Goal: Check status: Check status

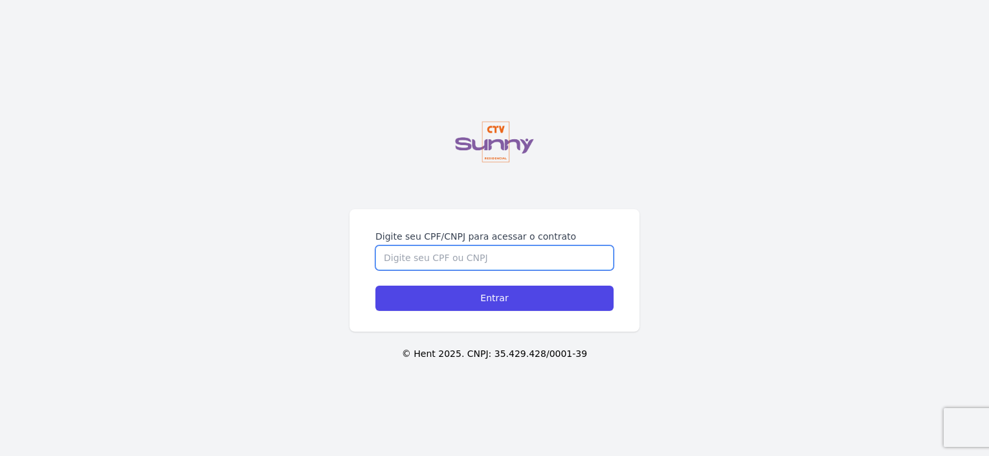
click at [419, 258] on input "Digite seu CPF/CNPJ para acessar o contrato" at bounding box center [495, 257] width 238 height 25
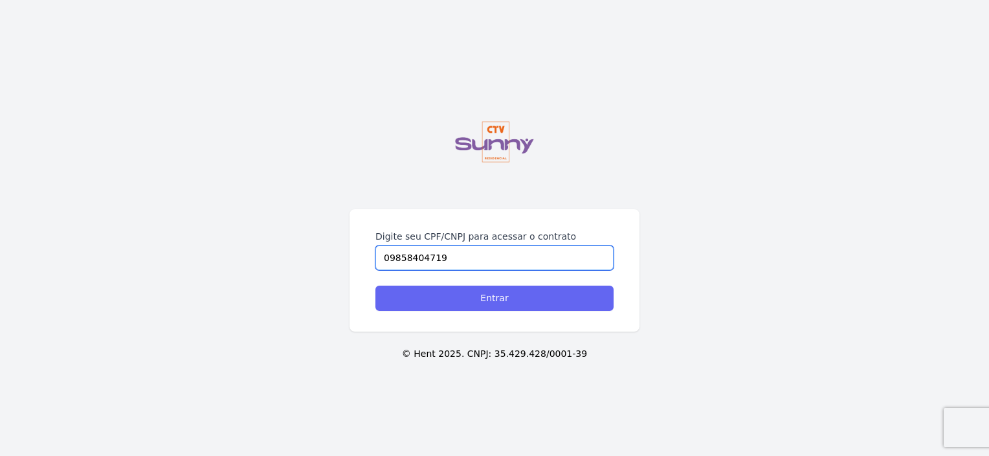
type input "09858404719"
click at [474, 288] on input "Entrar" at bounding box center [495, 298] width 238 height 25
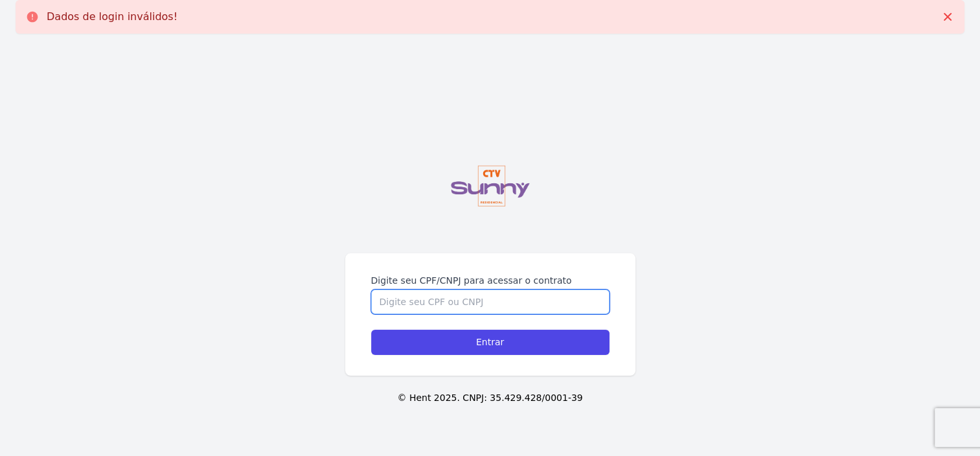
click at [444, 306] on input "Digite seu CPF/CNPJ para acessar o contrato" at bounding box center [490, 301] width 238 height 25
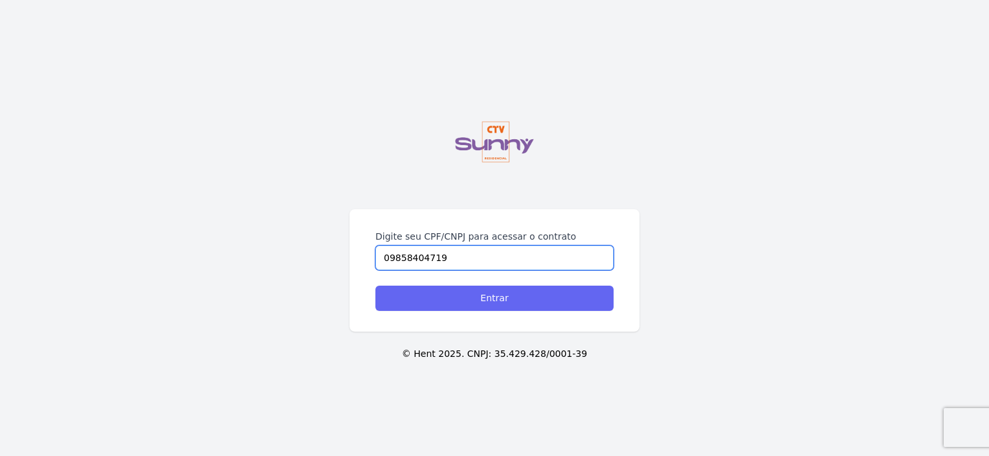
type input "09858404719"
click at [497, 304] on input "Entrar" at bounding box center [495, 298] width 238 height 25
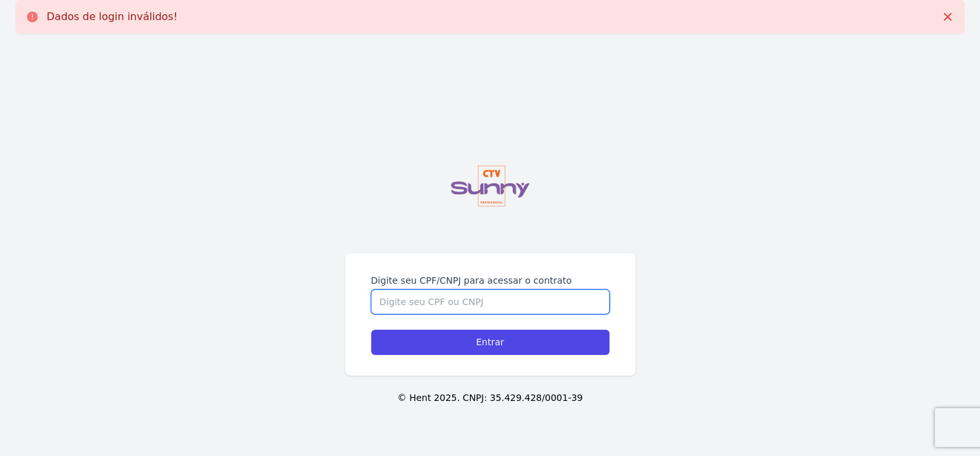
click at [497, 304] on input "Digite seu CPF/CNPJ para acessar o contrato" at bounding box center [490, 301] width 238 height 25
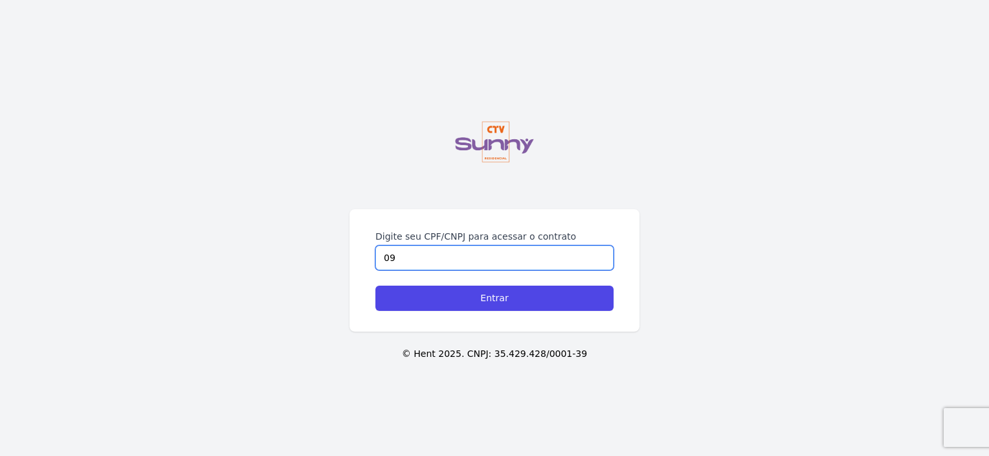
type input "0"
type input "09858404719"
click at [518, 300] on input "Entrar" at bounding box center [495, 298] width 238 height 25
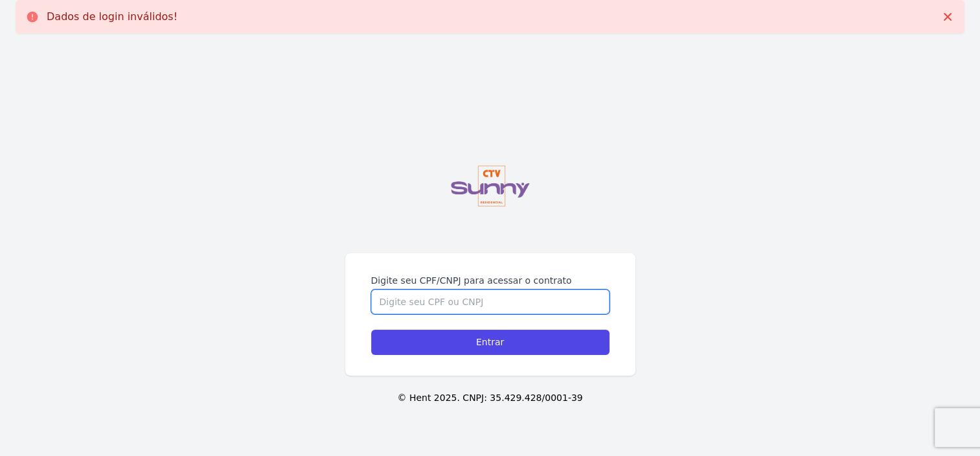
click at [394, 303] on input "Digite seu CPF/CNPJ para acessar o contrato" at bounding box center [490, 301] width 238 height 25
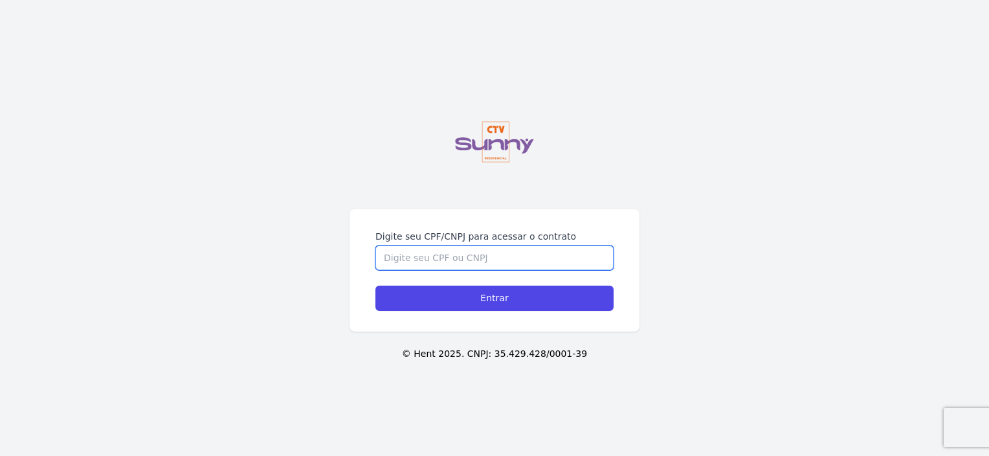
click at [415, 251] on input "Digite seu CPF/CNPJ para acessar o contrato" at bounding box center [495, 257] width 238 height 25
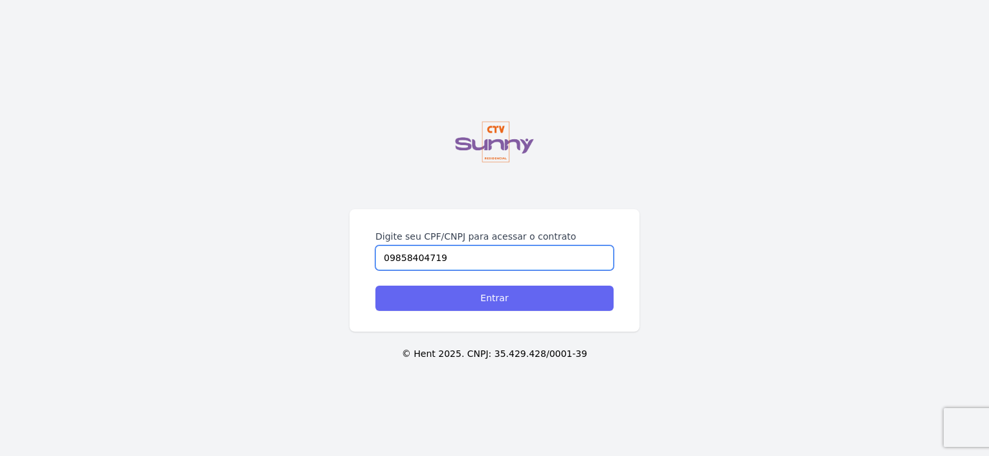
type input "09858404719"
click at [500, 306] on input "Entrar" at bounding box center [495, 298] width 238 height 25
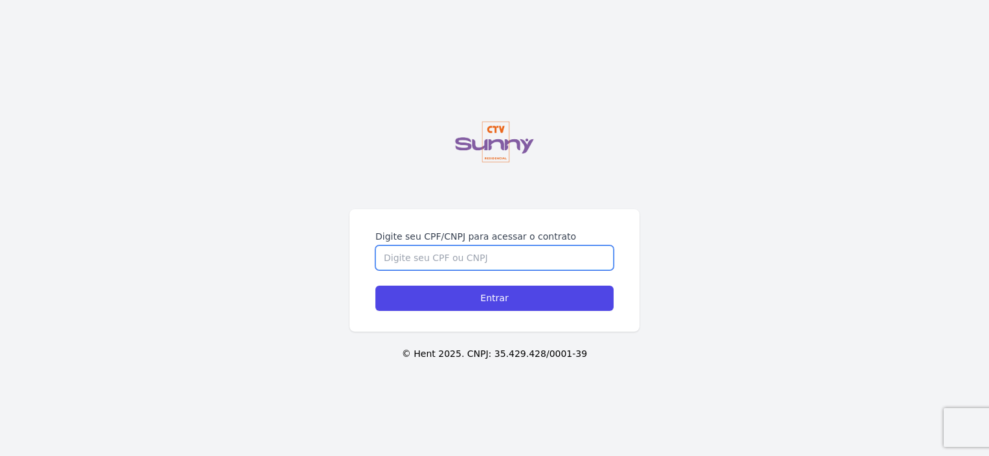
click at [438, 249] on input "Digite seu CPF/CNPJ para acessar o contrato" at bounding box center [495, 257] width 238 height 25
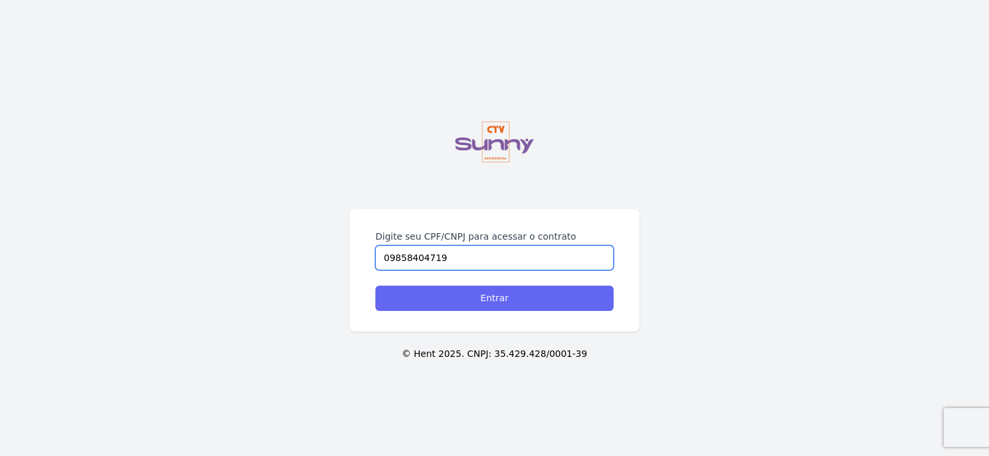
type input "09858404719"
click at [501, 300] on input "Entrar" at bounding box center [495, 298] width 238 height 25
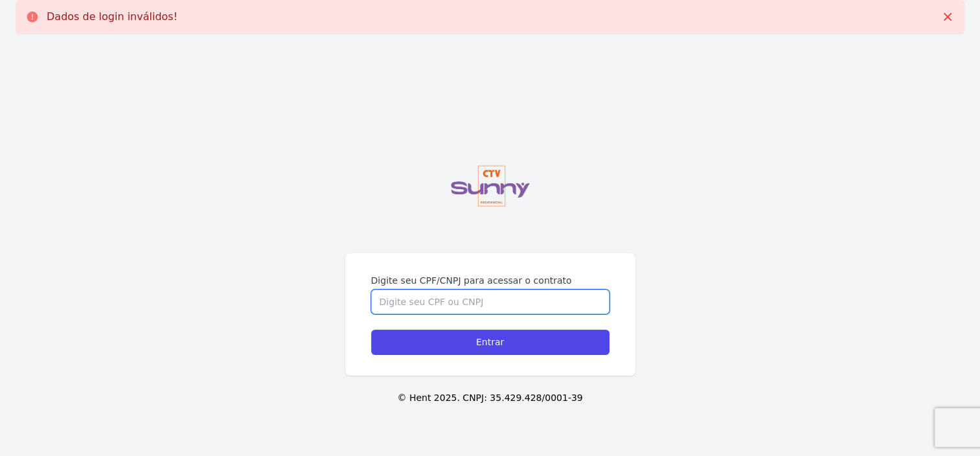
click at [501, 300] on input "Digite seu CPF/CNPJ para acessar o contrato" at bounding box center [490, 301] width 238 height 25
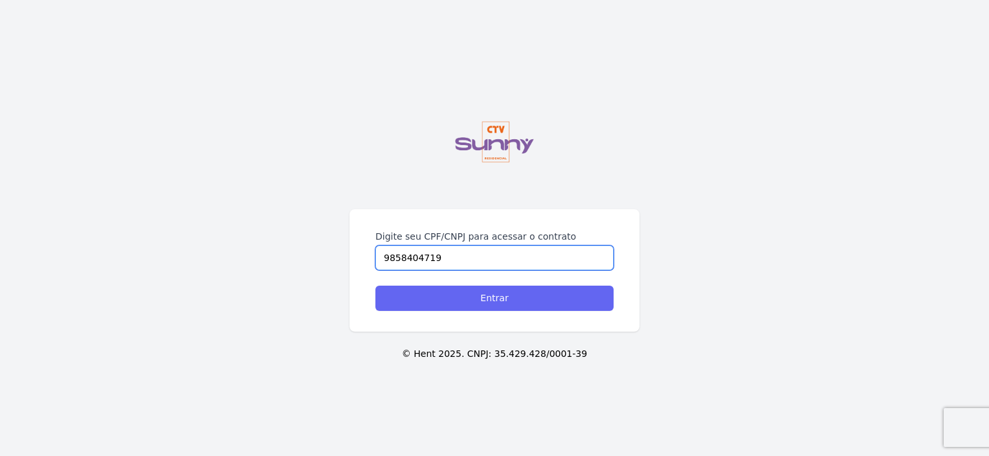
type input "9858404719"
click at [442, 302] on input "Entrar" at bounding box center [495, 298] width 238 height 25
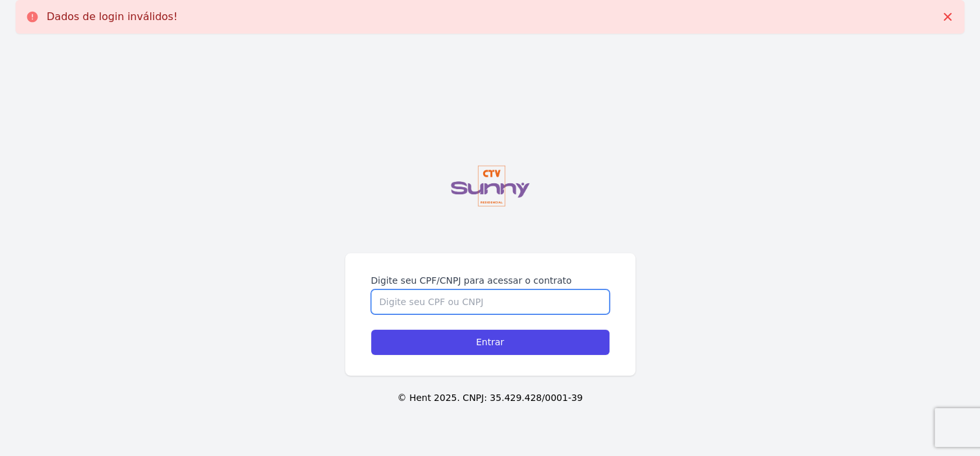
click at [394, 300] on input "Digite seu CPF/CNPJ para acessar o contrato" at bounding box center [490, 301] width 238 height 25
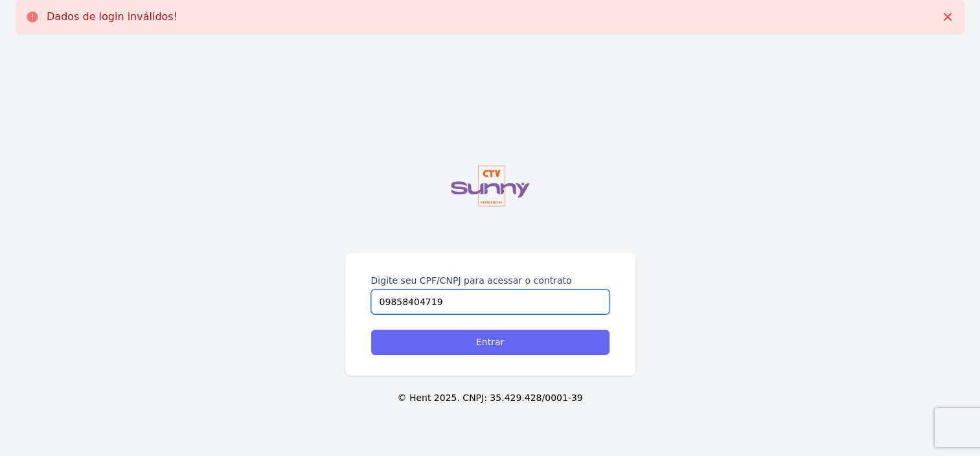
type input "09858404719"
click at [522, 347] on input "Entrar" at bounding box center [490, 342] width 238 height 25
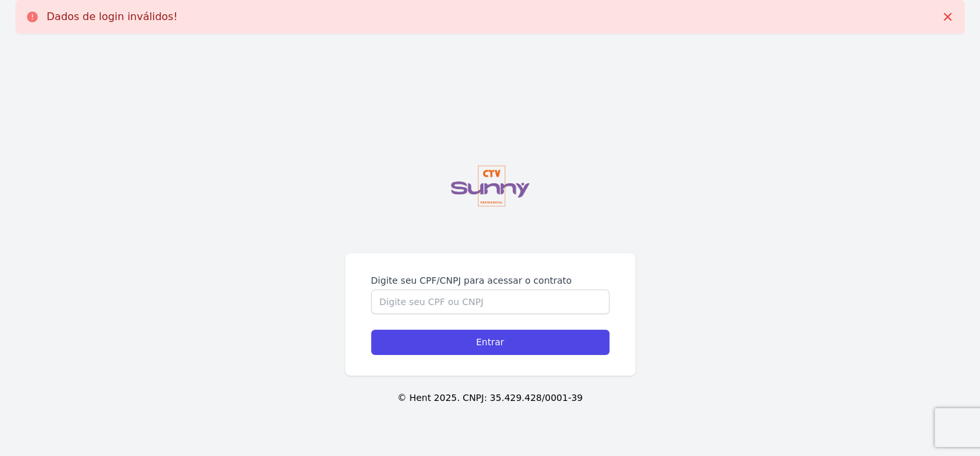
click at [107, 12] on p "Dados de login inválidos!" at bounding box center [112, 16] width 131 height 13
click at [78, 16] on p "Dados de login inválidos!" at bounding box center [112, 16] width 131 height 13
click at [22, 16] on div "Dados de login inválidos!" at bounding box center [490, 17] width 949 height 34
click at [30, 18] on icon at bounding box center [32, 17] width 11 height 11
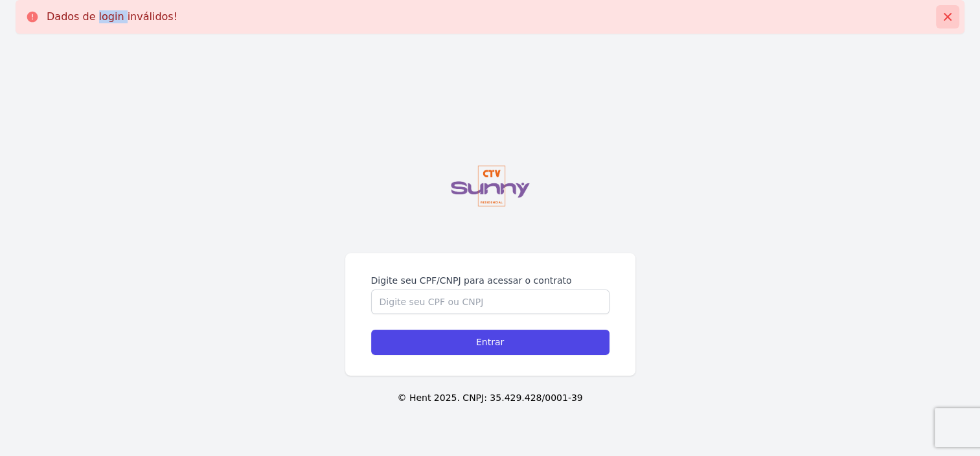
click at [951, 18] on icon at bounding box center [947, 16] width 13 height 13
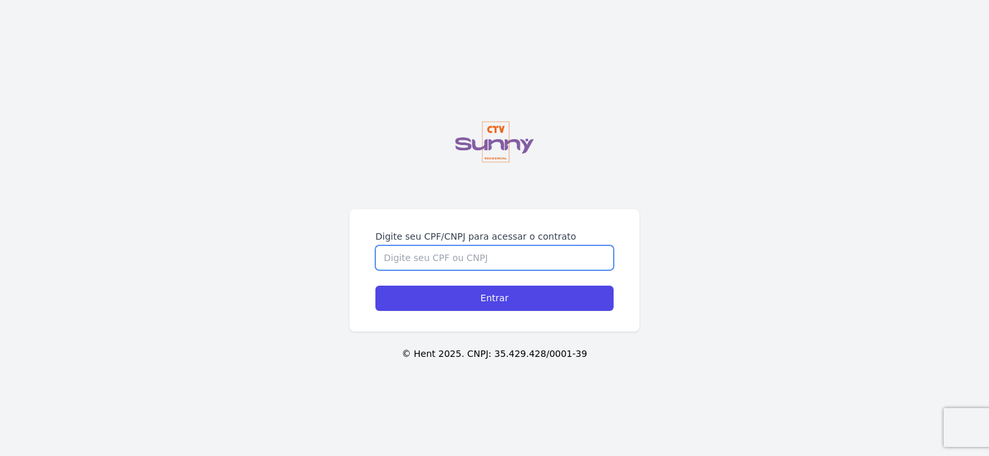
click at [388, 255] on input "Digite seu CPF/CNPJ para acessar o contrato" at bounding box center [495, 257] width 238 height 25
type input "09858404719"
click at [376, 286] on input "Entrar" at bounding box center [495, 298] width 238 height 25
click at [450, 258] on input "Digite seu CPF/CNPJ para acessar o contrato" at bounding box center [495, 257] width 238 height 25
type input "098.584.047-19"
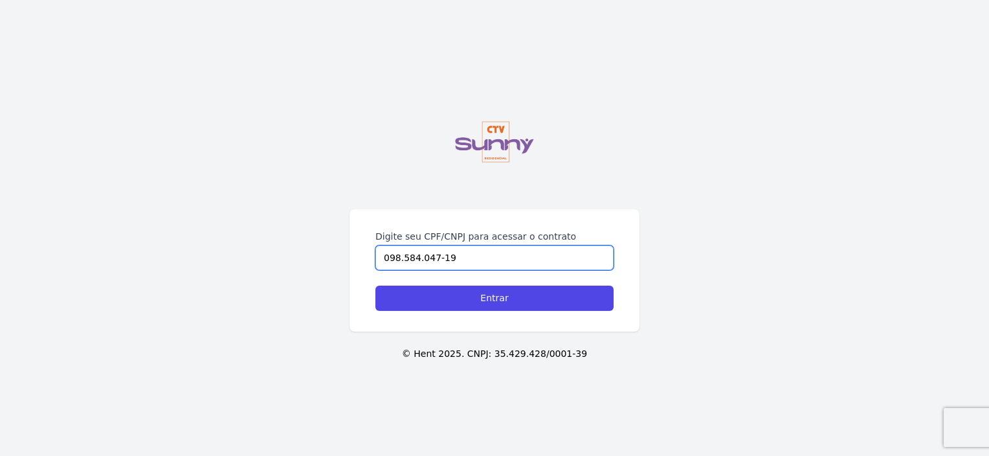
click at [376, 286] on input "Entrar" at bounding box center [495, 298] width 238 height 25
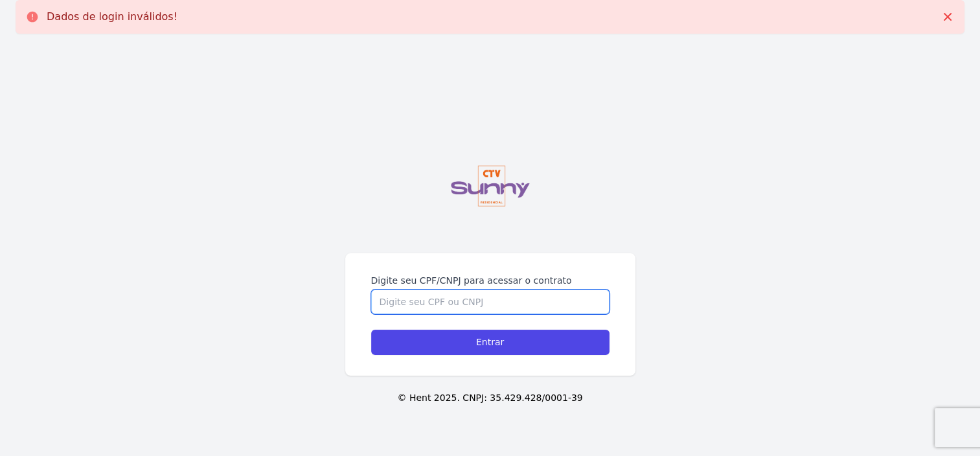
click at [429, 303] on input "Digite seu CPF/CNPJ para acessar o contrato" at bounding box center [490, 301] width 238 height 25
type input "09858404719"
click at [371, 330] on input "Entrar" at bounding box center [490, 342] width 238 height 25
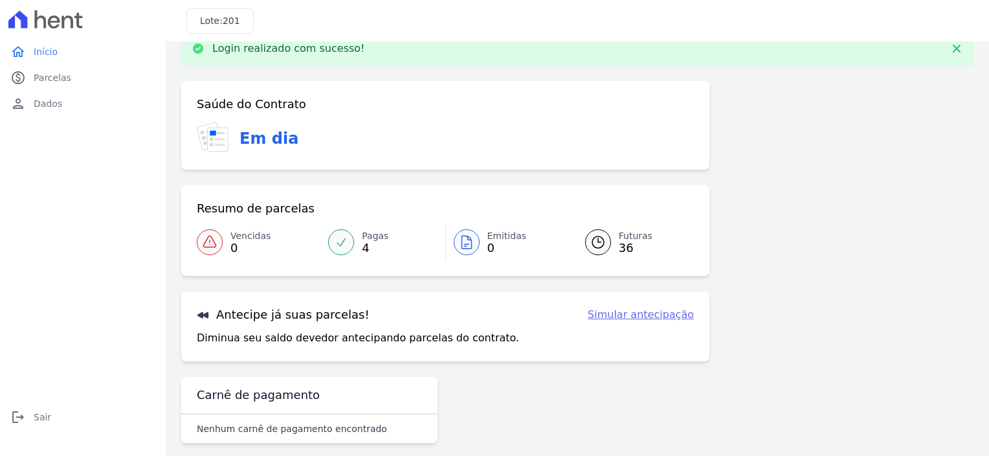
scroll to position [38, 0]
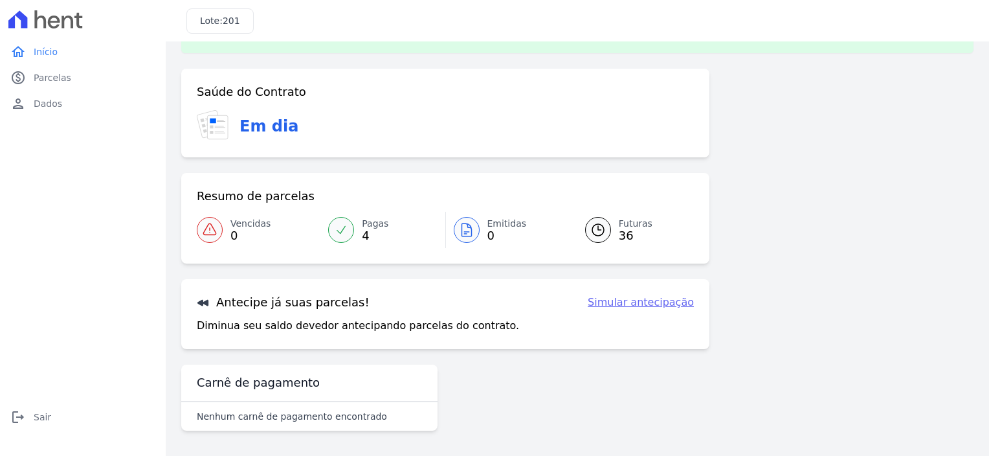
click at [596, 236] on icon at bounding box center [599, 230] width 16 height 16
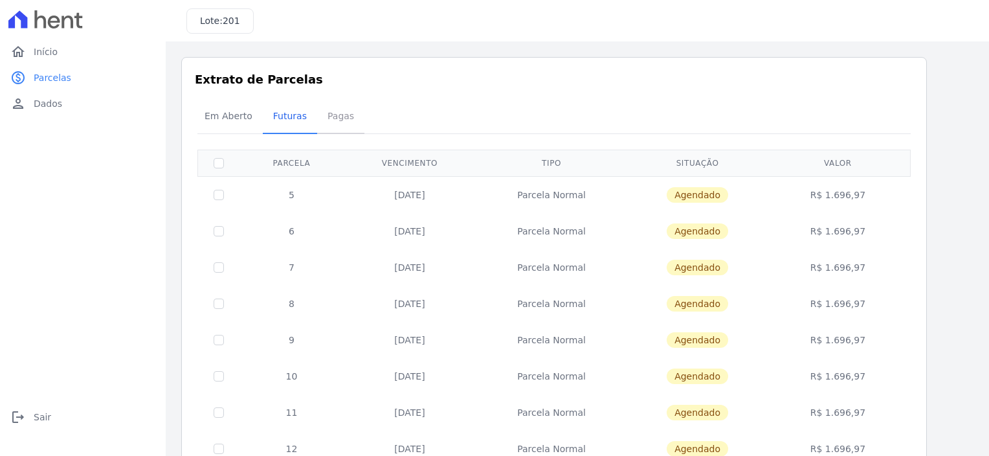
click at [326, 113] on span "Pagas" at bounding box center [341, 116] width 42 height 26
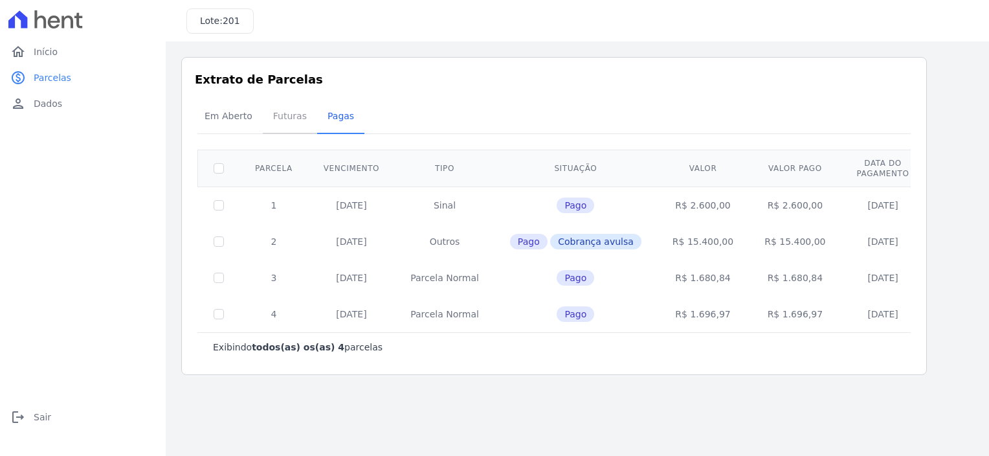
click at [282, 118] on span "Futuras" at bounding box center [289, 116] width 49 height 26
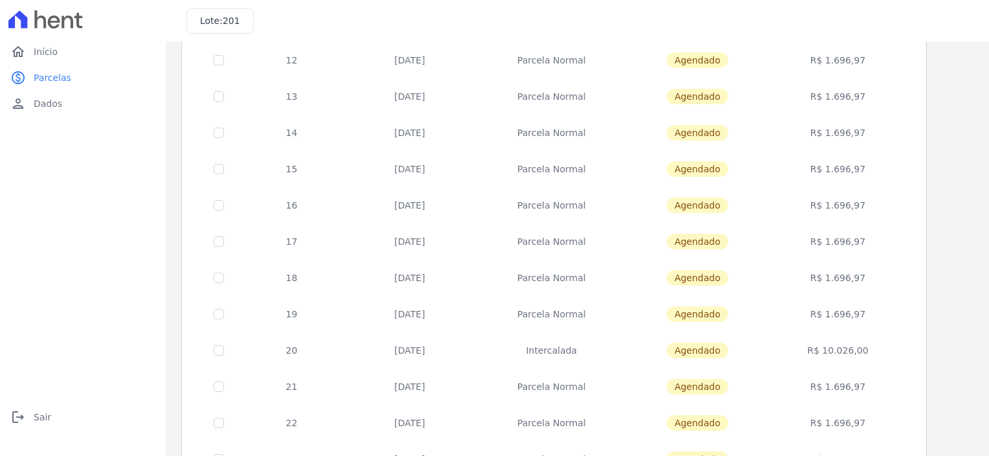
scroll to position [518, 0]
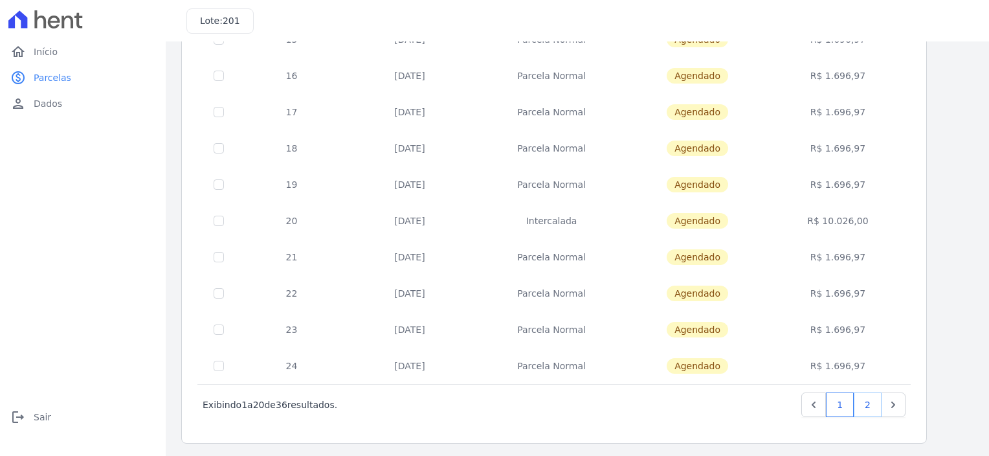
click at [872, 403] on link "2" at bounding box center [868, 404] width 28 height 25
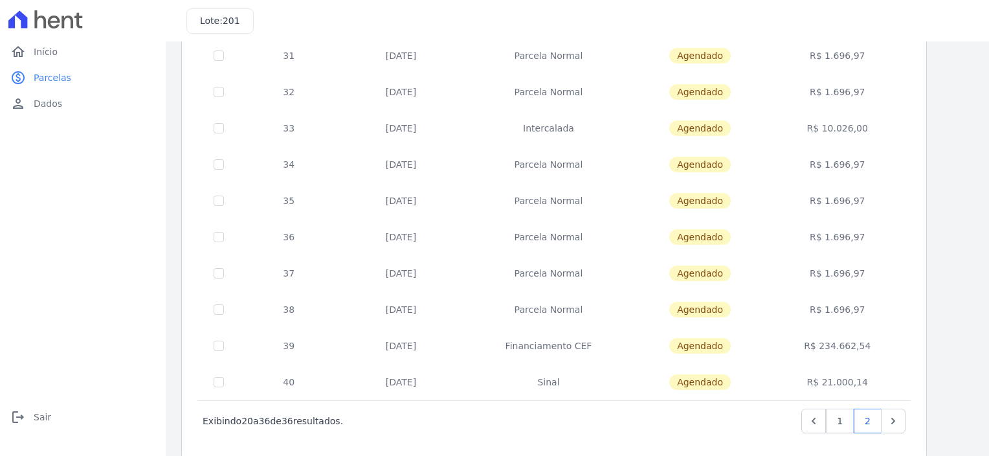
scroll to position [374, 0]
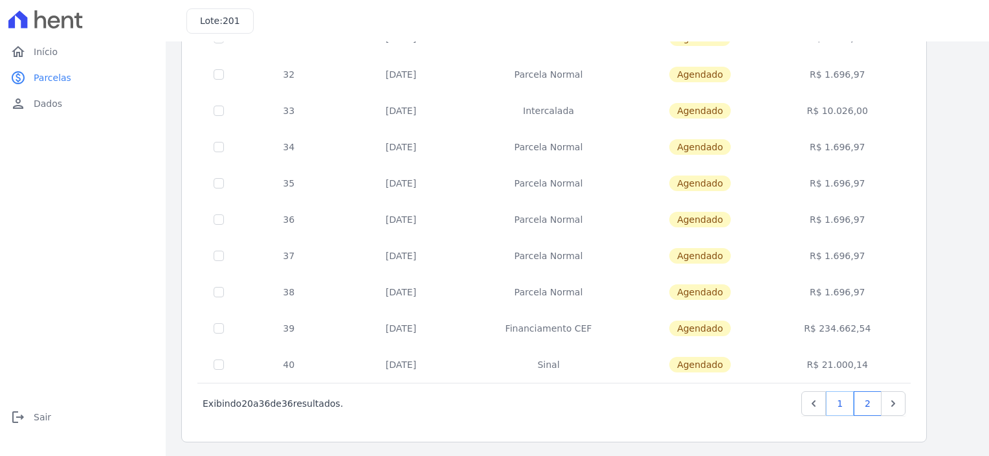
click at [837, 404] on link "1" at bounding box center [840, 403] width 28 height 25
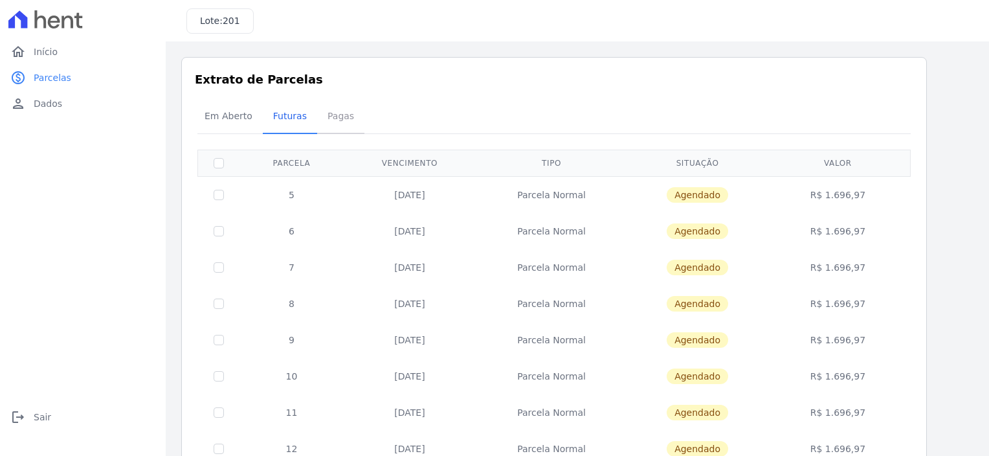
click at [342, 117] on span "Pagas" at bounding box center [341, 116] width 42 height 26
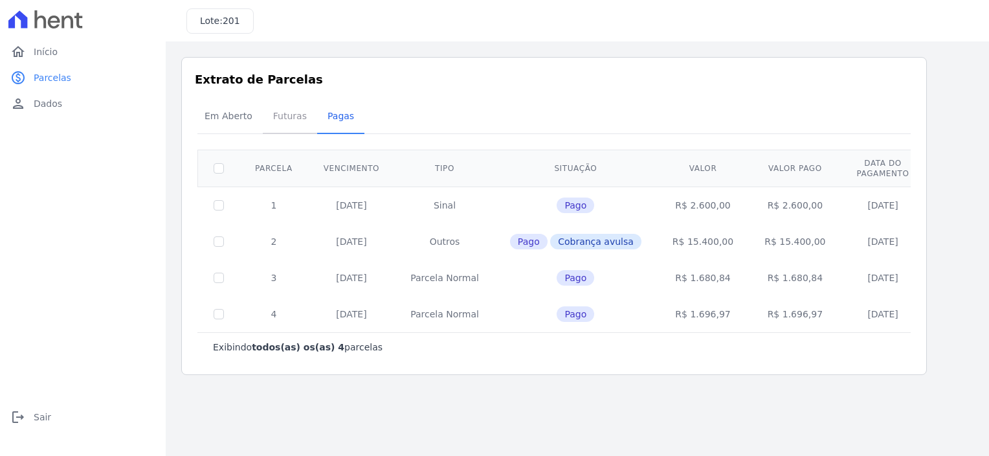
click at [296, 119] on span "Futuras" at bounding box center [289, 116] width 49 height 26
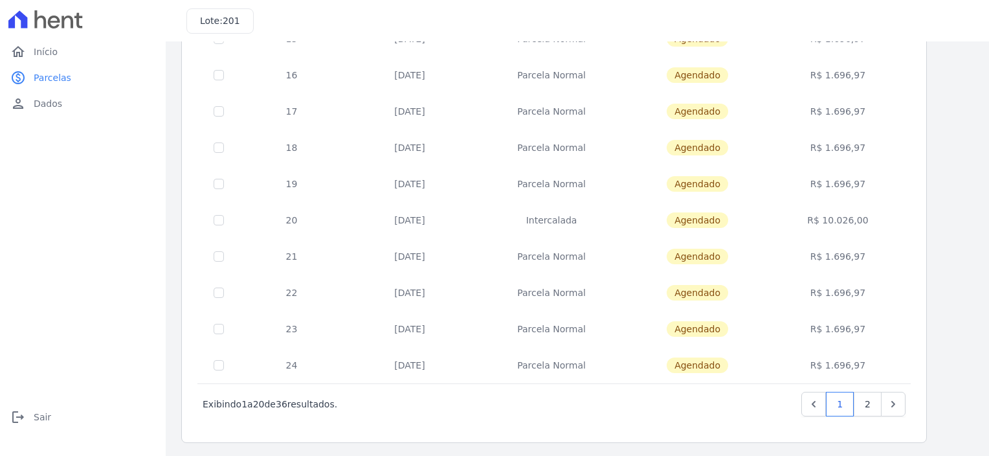
scroll to position [519, 0]
click at [875, 401] on link "2" at bounding box center [868, 403] width 28 height 25
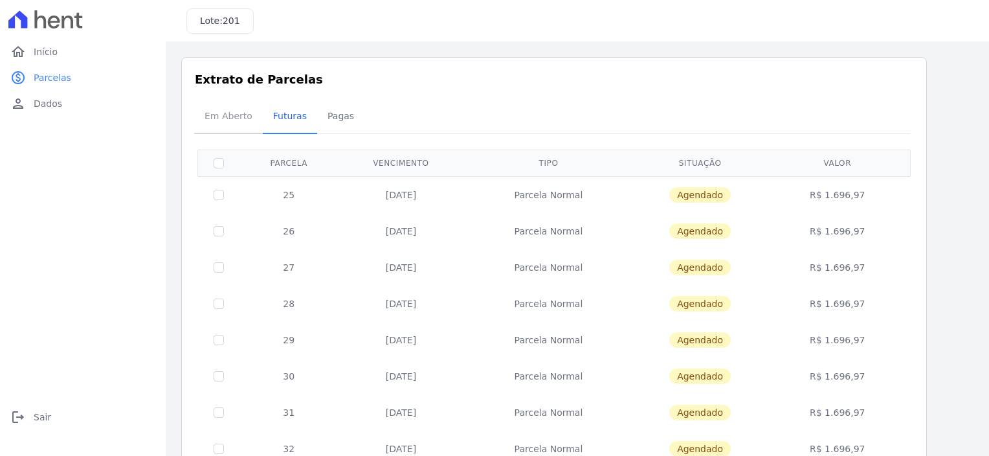
click at [223, 123] on span "Em Aberto" at bounding box center [228, 116] width 63 height 26
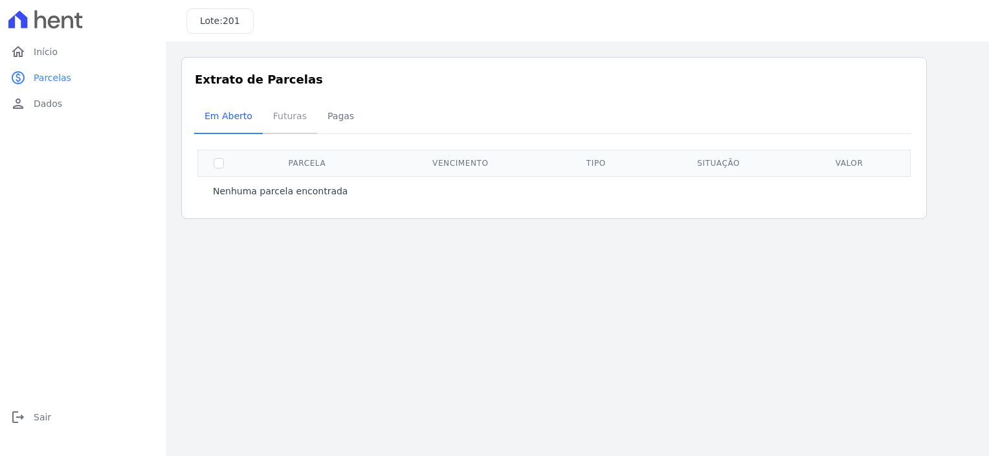
click at [288, 115] on span "Futuras" at bounding box center [289, 116] width 49 height 26
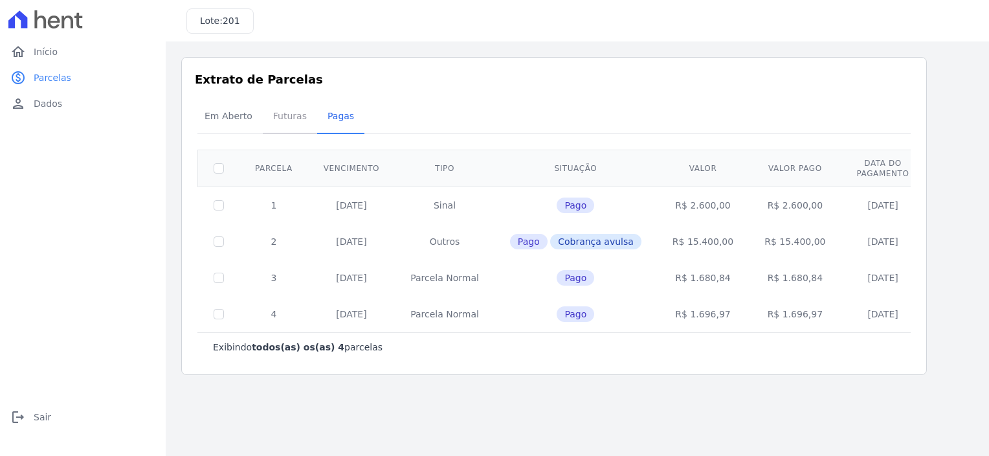
click at [295, 115] on span "Futuras" at bounding box center [289, 116] width 49 height 26
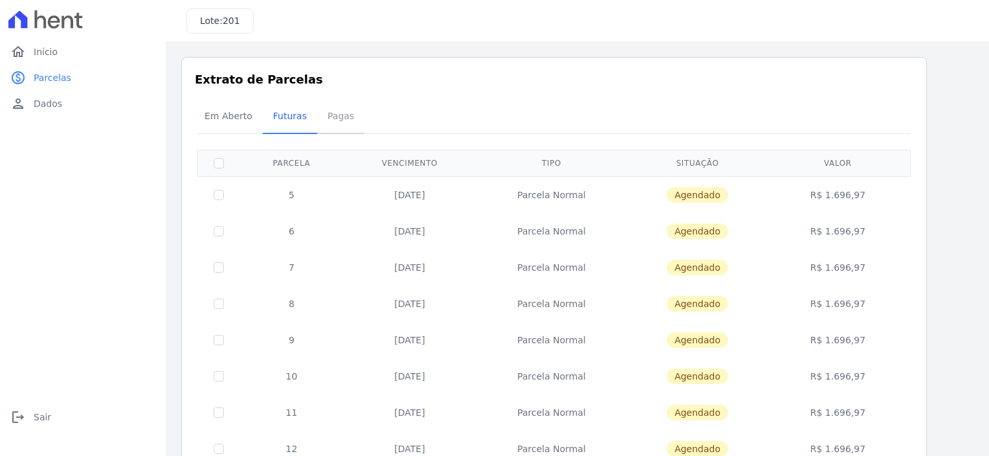
click at [329, 116] on span "Pagas" at bounding box center [341, 116] width 42 height 26
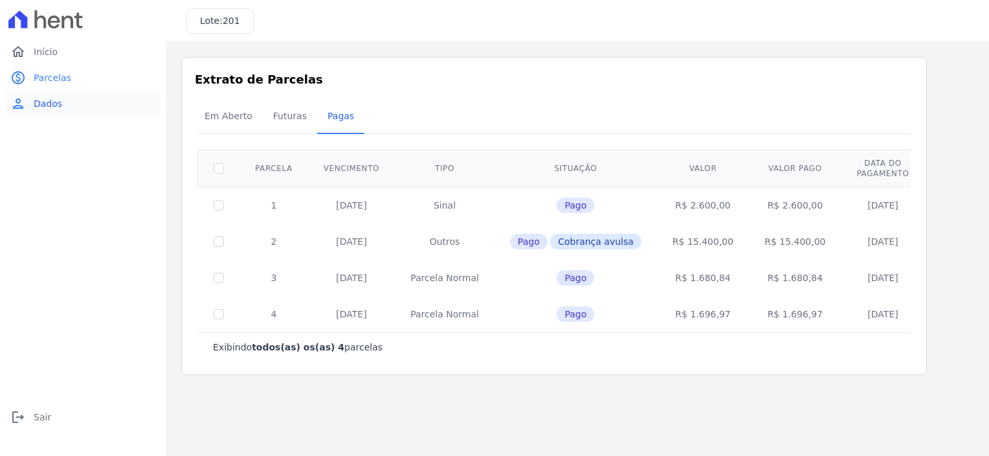
click at [41, 107] on span "Dados" at bounding box center [48, 103] width 28 height 13
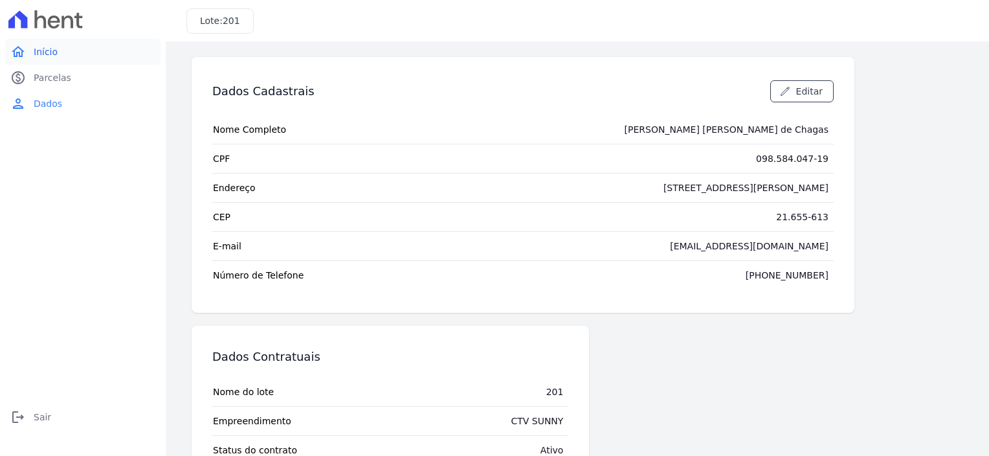
click at [38, 54] on span "Início" at bounding box center [46, 51] width 24 height 13
